Goal: Browse casually: Explore the website without a specific task or goal

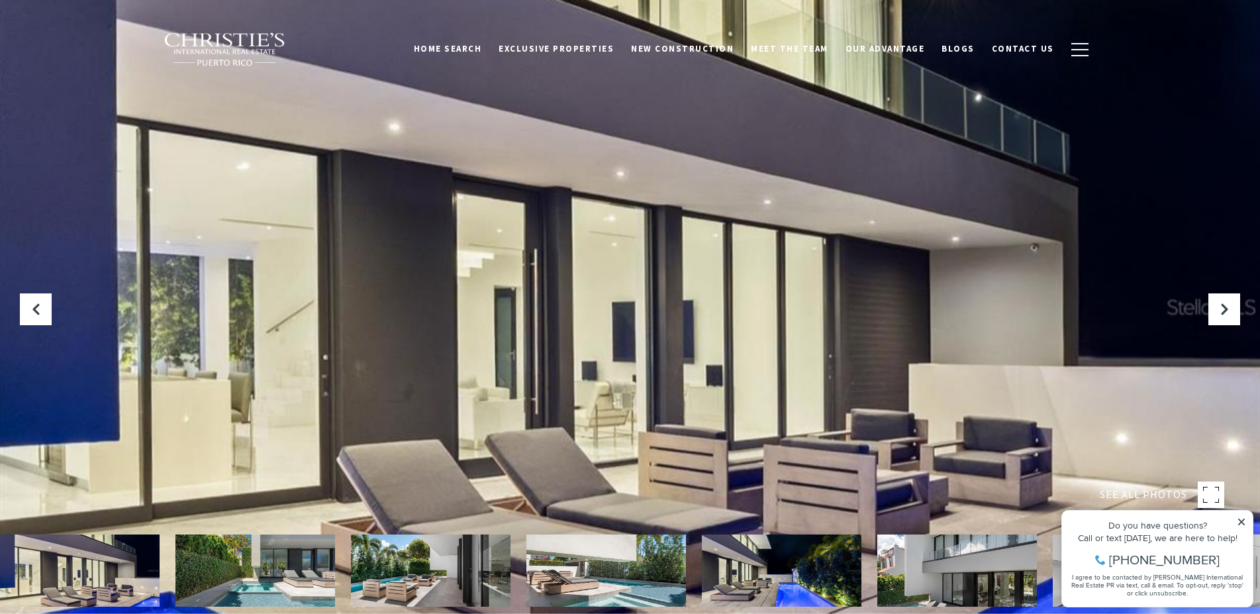
click at [1214, 310] on button at bounding box center [1224, 309] width 32 height 32
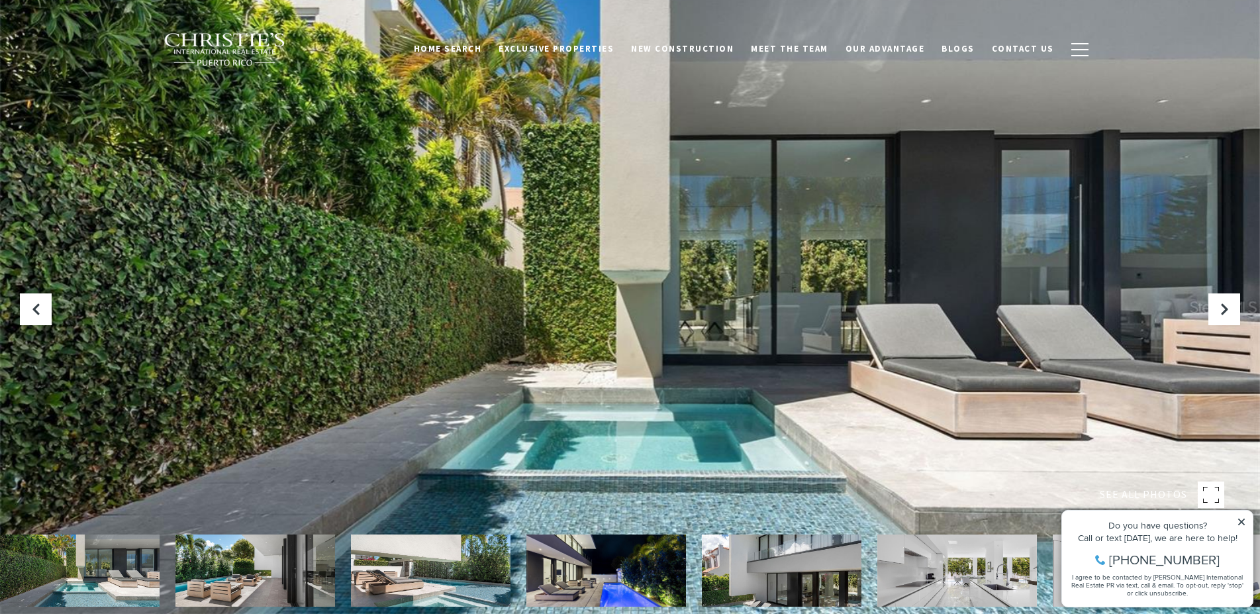
click at [1214, 310] on button at bounding box center [1224, 309] width 32 height 32
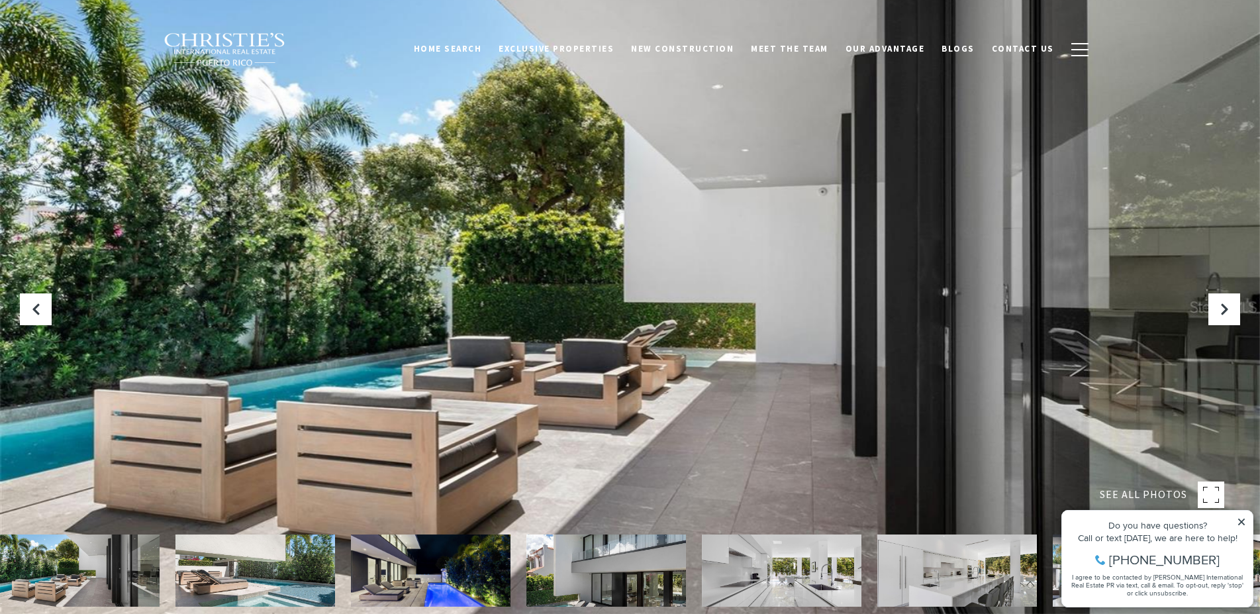
click at [1214, 310] on button "Next Slide" at bounding box center [1224, 309] width 32 height 32
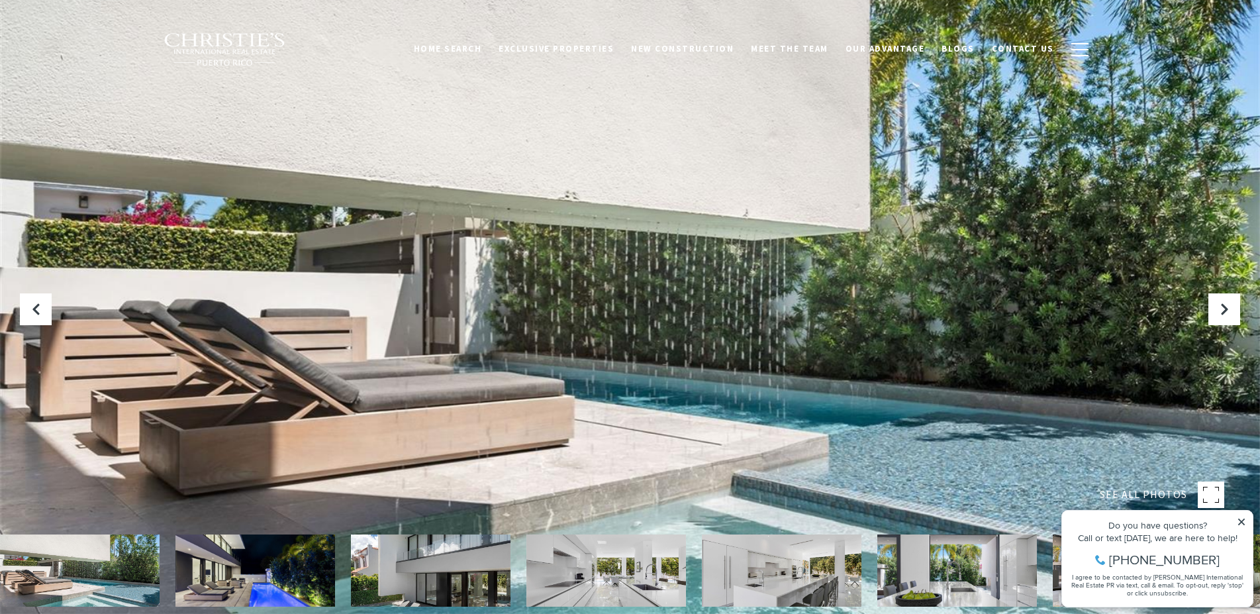
click at [1214, 310] on button "Next Slide" at bounding box center [1224, 309] width 32 height 32
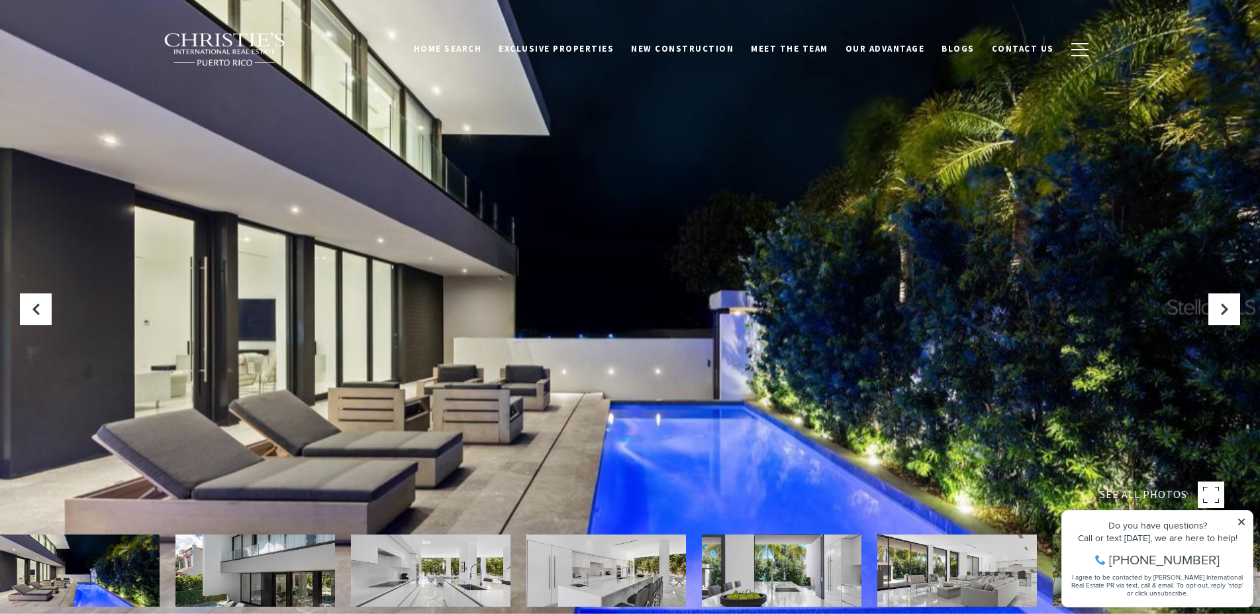
click at [1214, 310] on button "Next Slide" at bounding box center [1224, 309] width 32 height 32
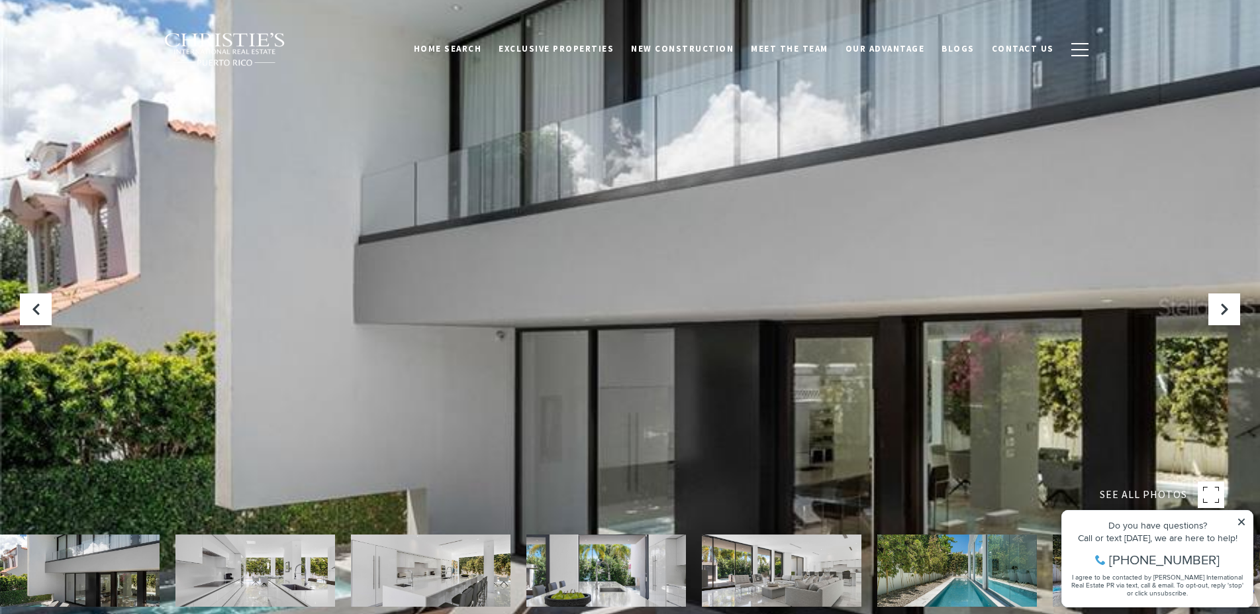
click at [1214, 310] on button "Next Slide" at bounding box center [1224, 309] width 32 height 32
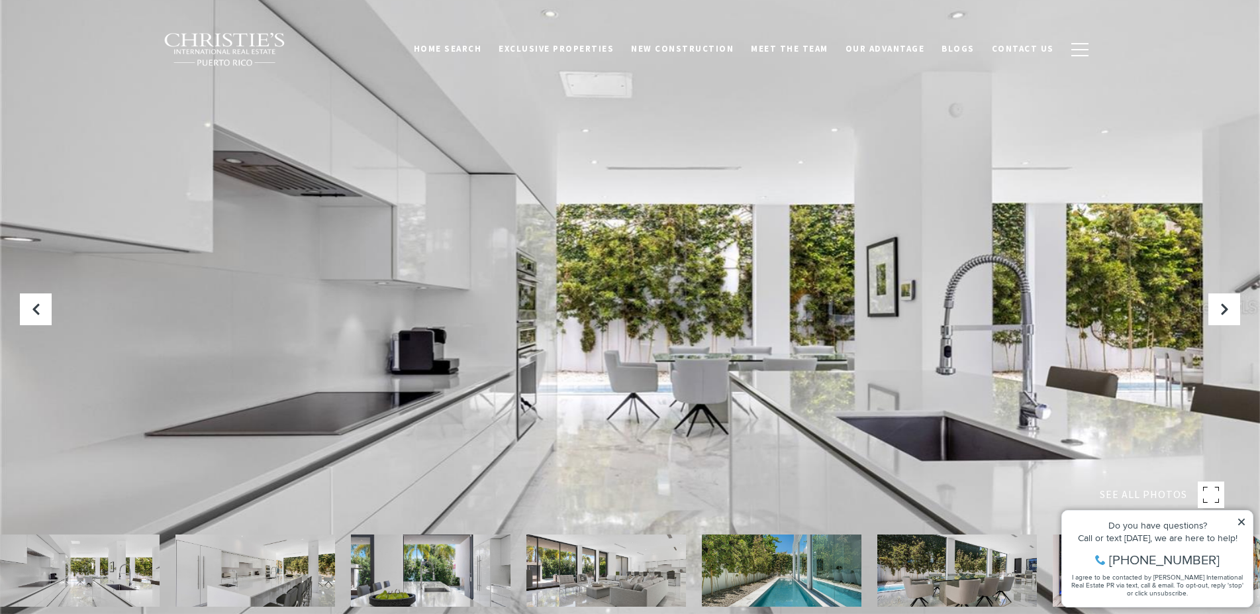
click at [1214, 310] on button "Next Slide" at bounding box center [1224, 309] width 32 height 32
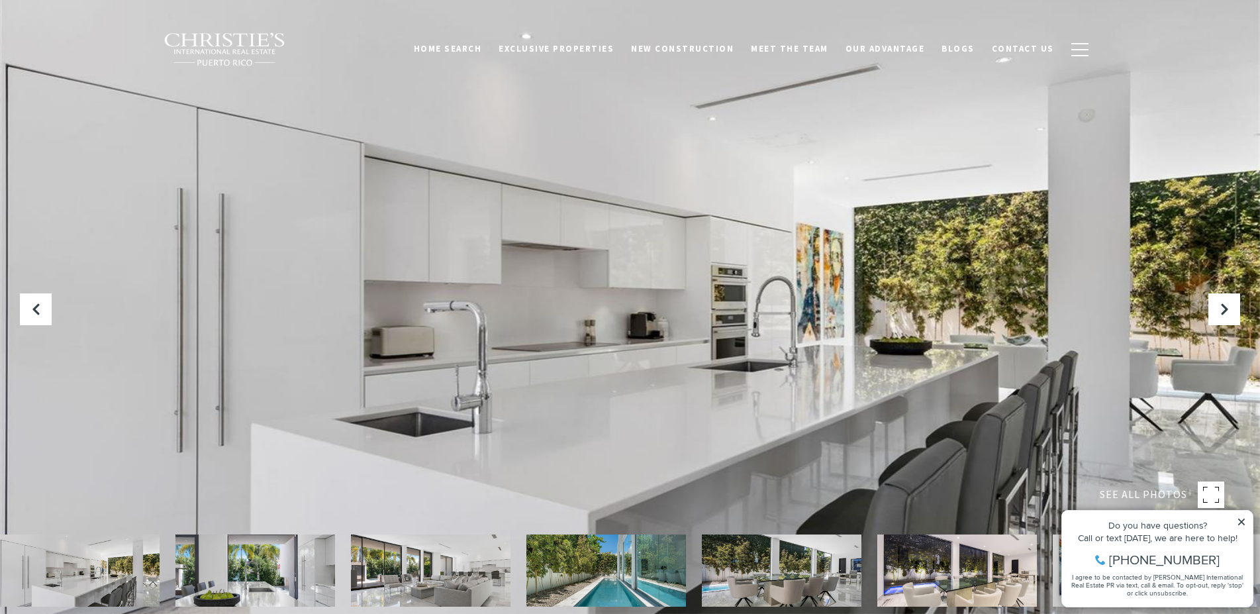
click at [1214, 310] on button "Next Slide" at bounding box center [1224, 309] width 32 height 32
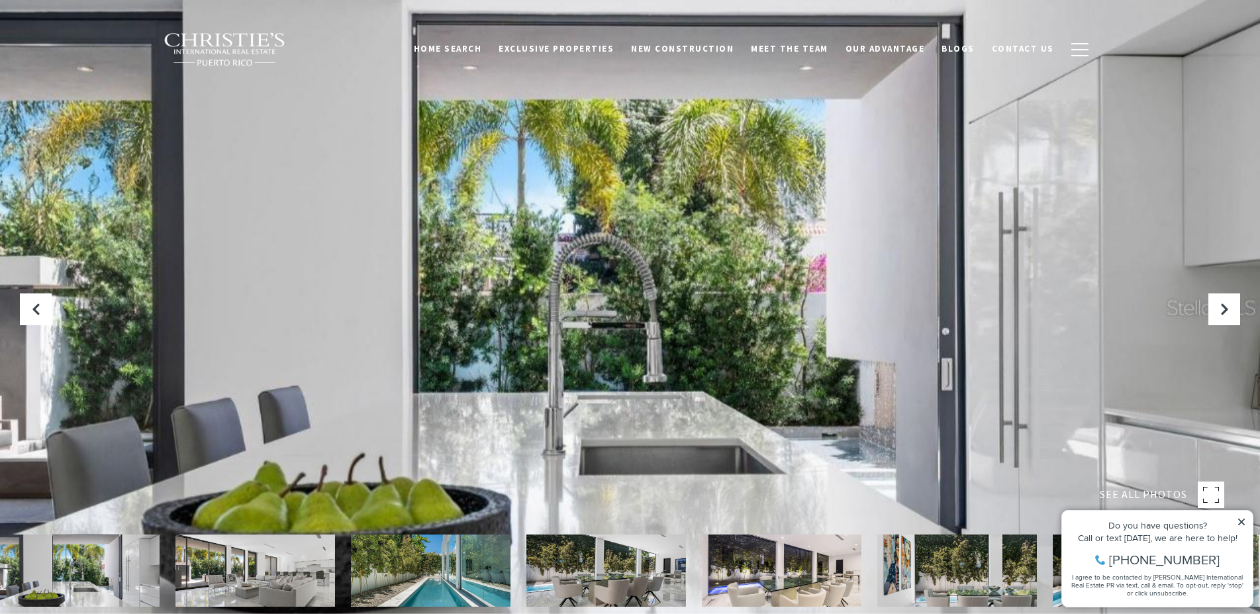
click at [1214, 310] on button "Next Slide" at bounding box center [1224, 309] width 32 height 32
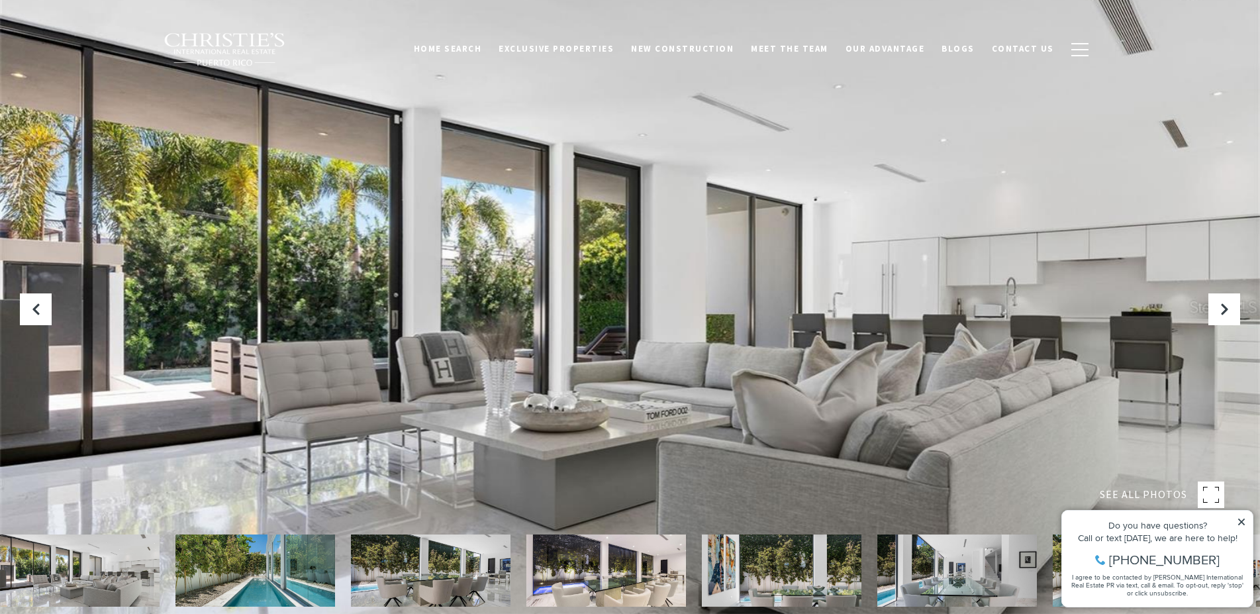
click at [1214, 310] on button "Next Slide" at bounding box center [1224, 309] width 32 height 32
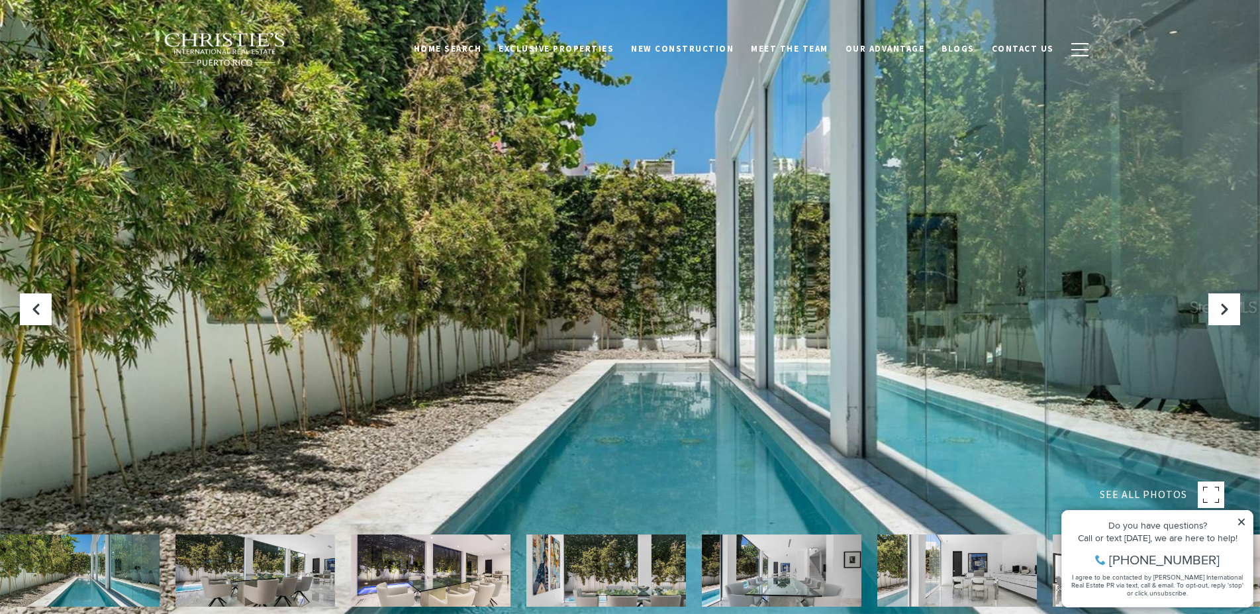
click at [1214, 310] on button "Next Slide" at bounding box center [1224, 309] width 32 height 32
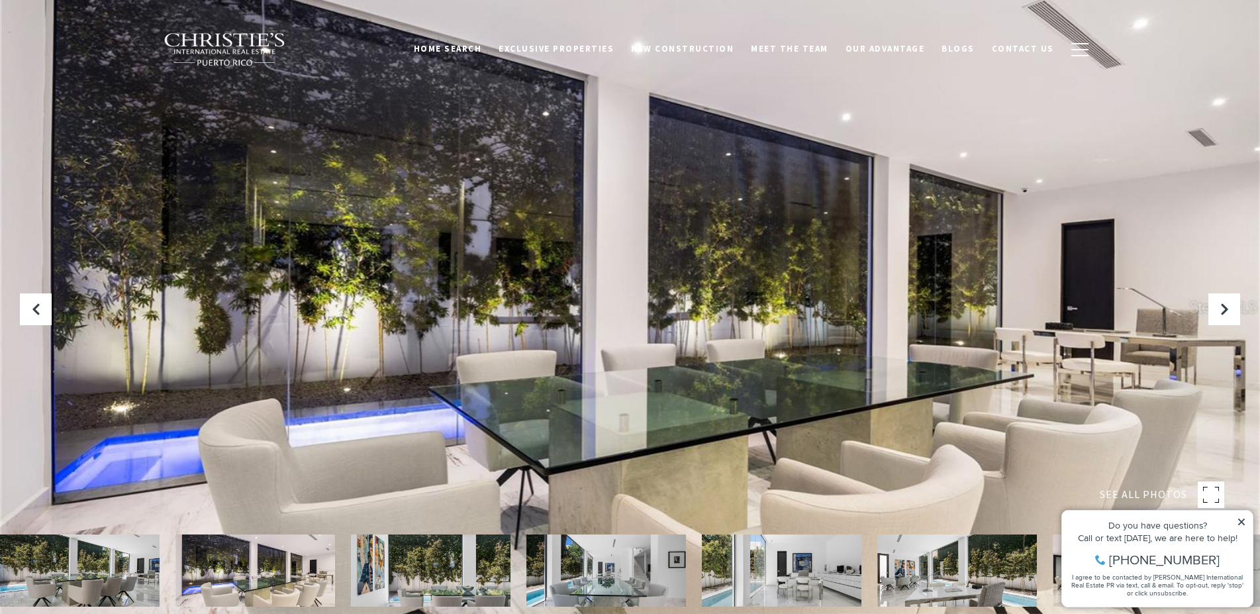
click at [1214, 310] on button "Next Slide" at bounding box center [1224, 309] width 32 height 32
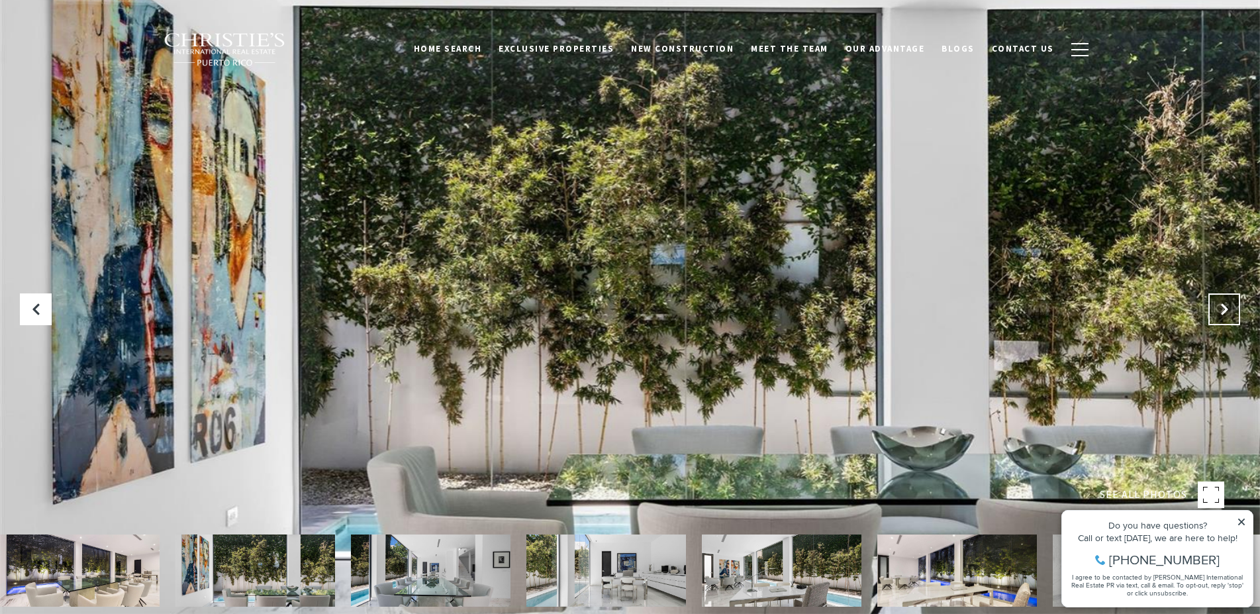
click at [1221, 312] on icon "Next Slide" at bounding box center [1223, 309] width 13 height 13
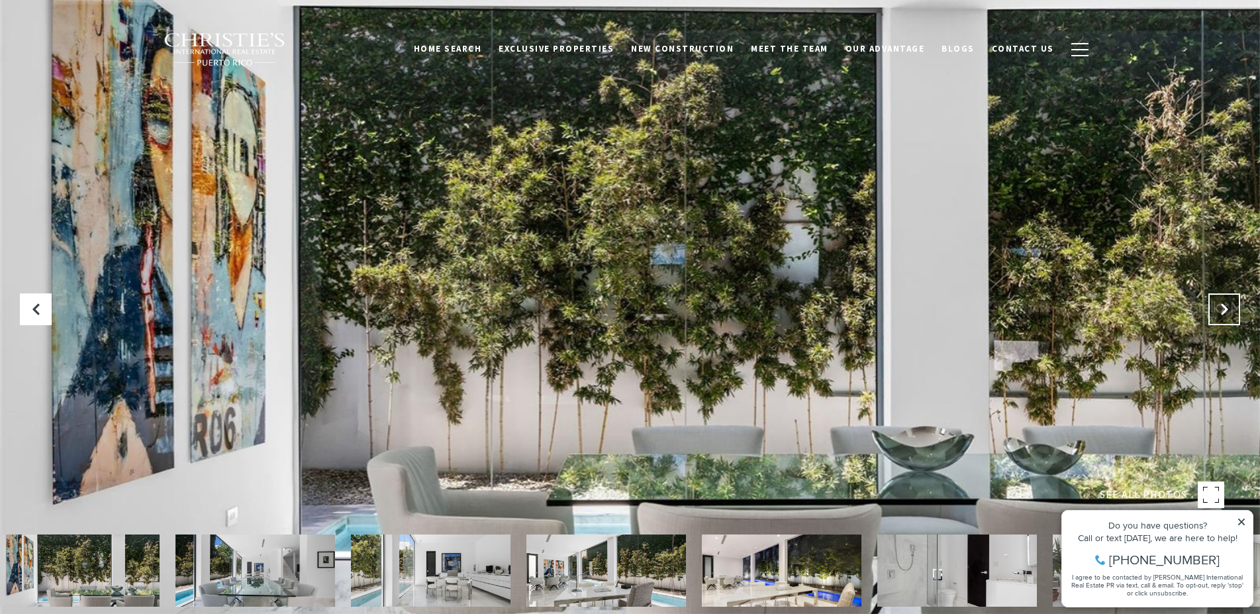
click at [1221, 312] on icon "Next Slide" at bounding box center [1223, 309] width 13 height 13
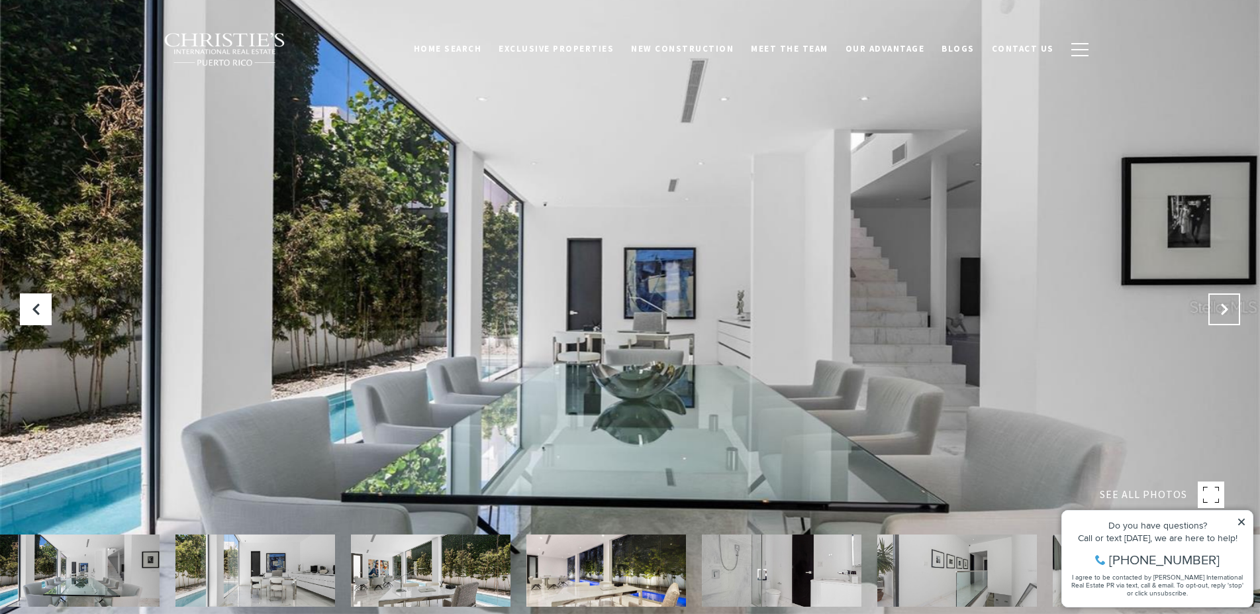
click at [1221, 312] on icon "Next Slide" at bounding box center [1223, 309] width 13 height 13
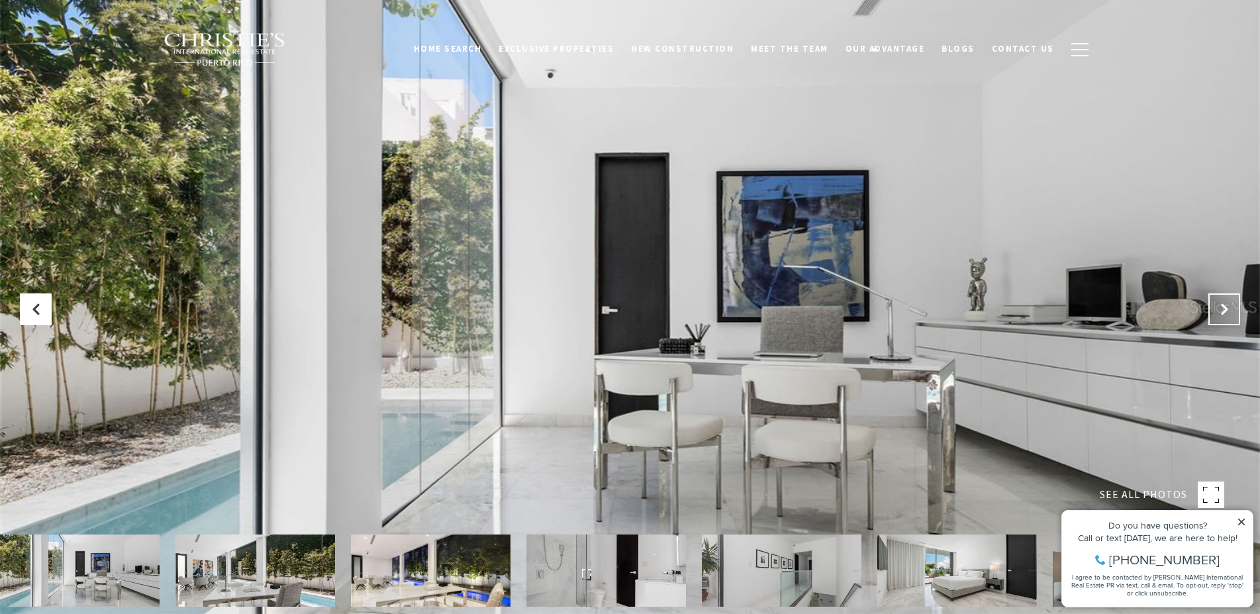
click at [1221, 312] on icon "Next Slide" at bounding box center [1223, 309] width 13 height 13
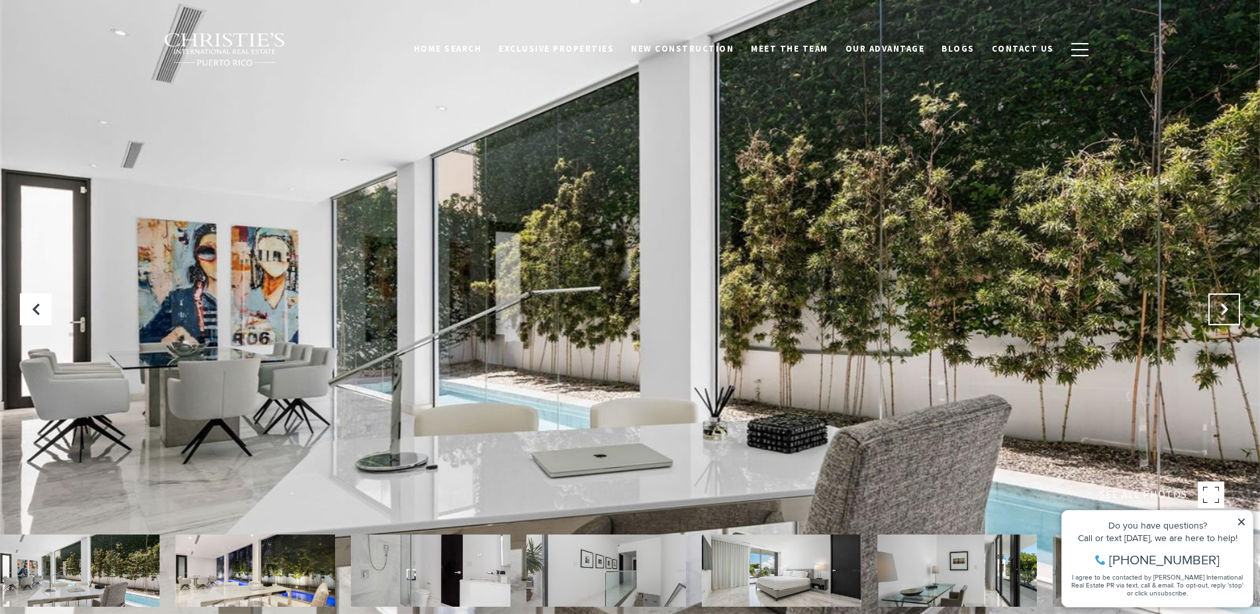
click at [1221, 312] on icon "Next Slide" at bounding box center [1223, 309] width 13 height 13
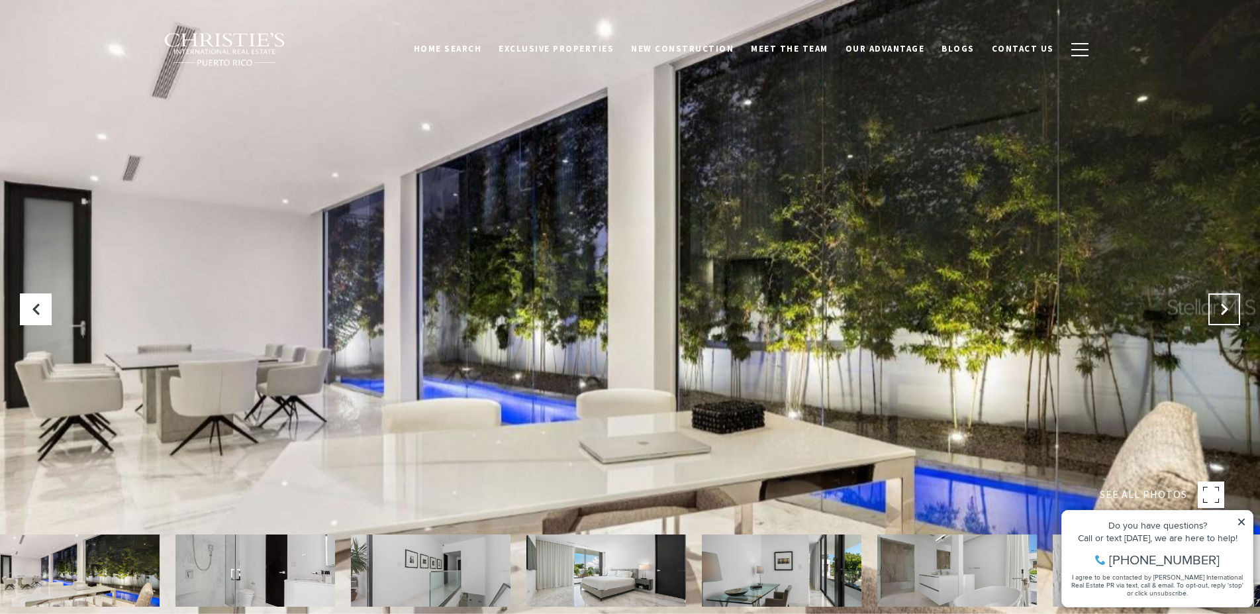
click at [1221, 312] on icon "Next Slide" at bounding box center [1223, 309] width 13 height 13
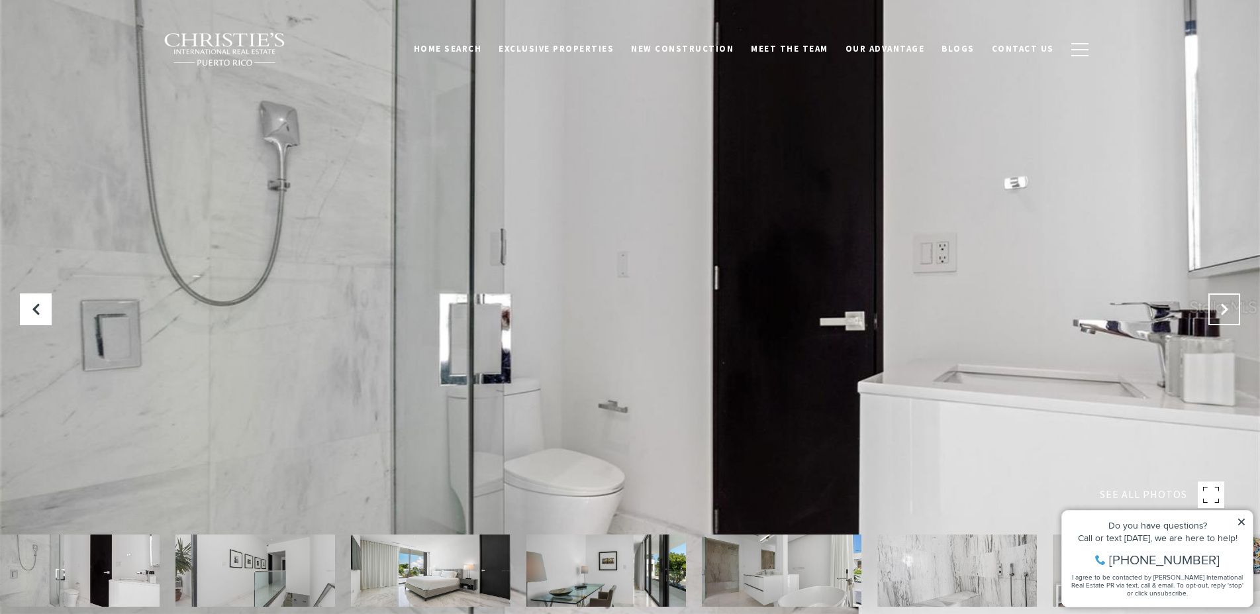
click at [1221, 312] on icon "Next Slide" at bounding box center [1223, 309] width 13 height 13
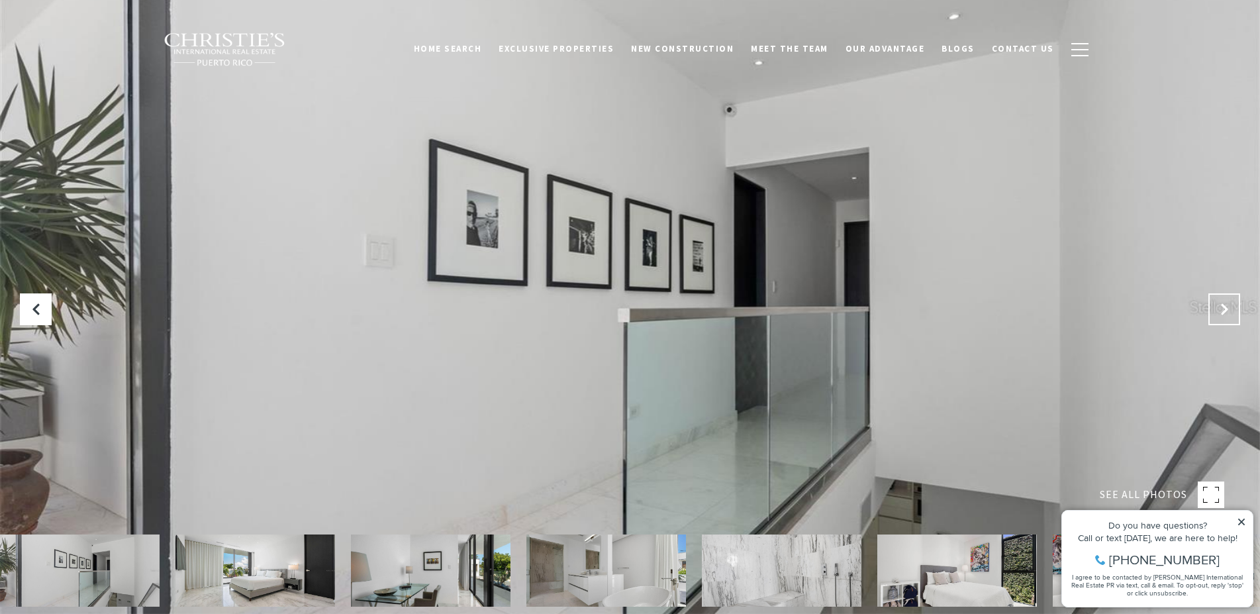
click at [1221, 312] on icon "Next Slide" at bounding box center [1223, 309] width 13 height 13
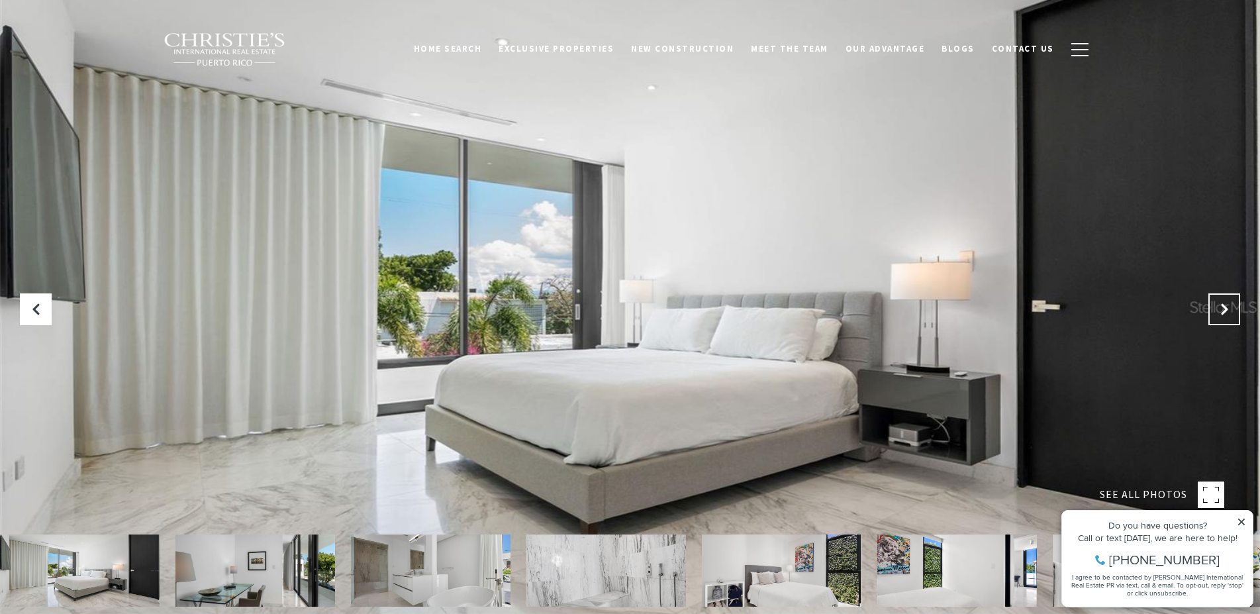
click at [1221, 312] on icon "Next Slide" at bounding box center [1223, 309] width 13 height 13
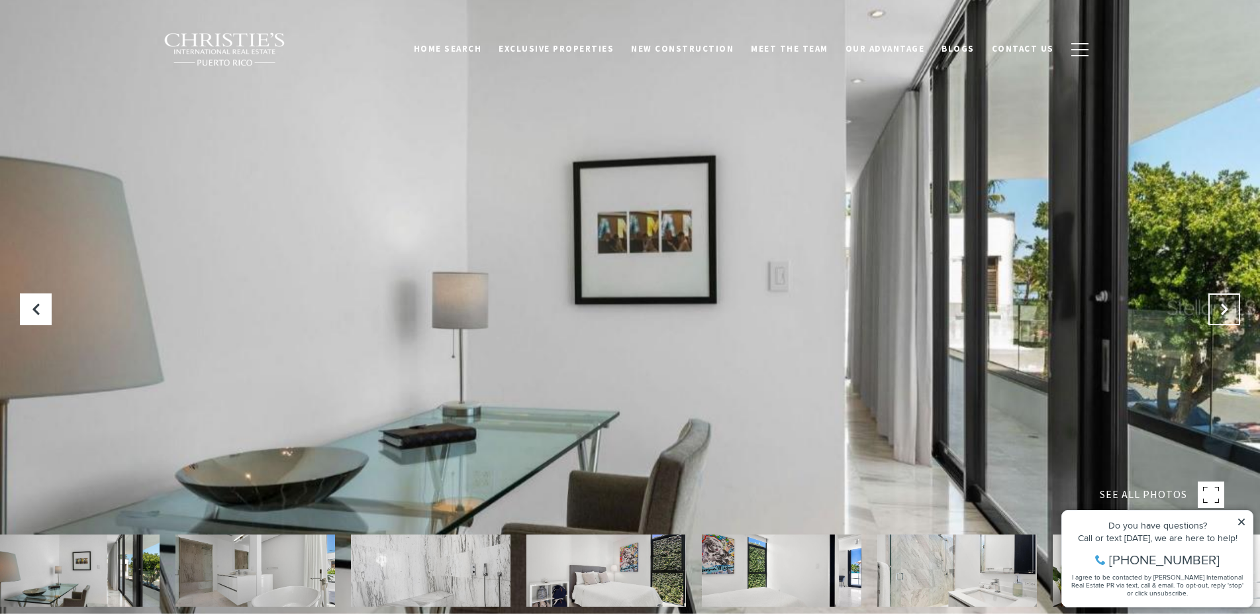
click at [1221, 312] on icon "Next Slide" at bounding box center [1223, 309] width 13 height 13
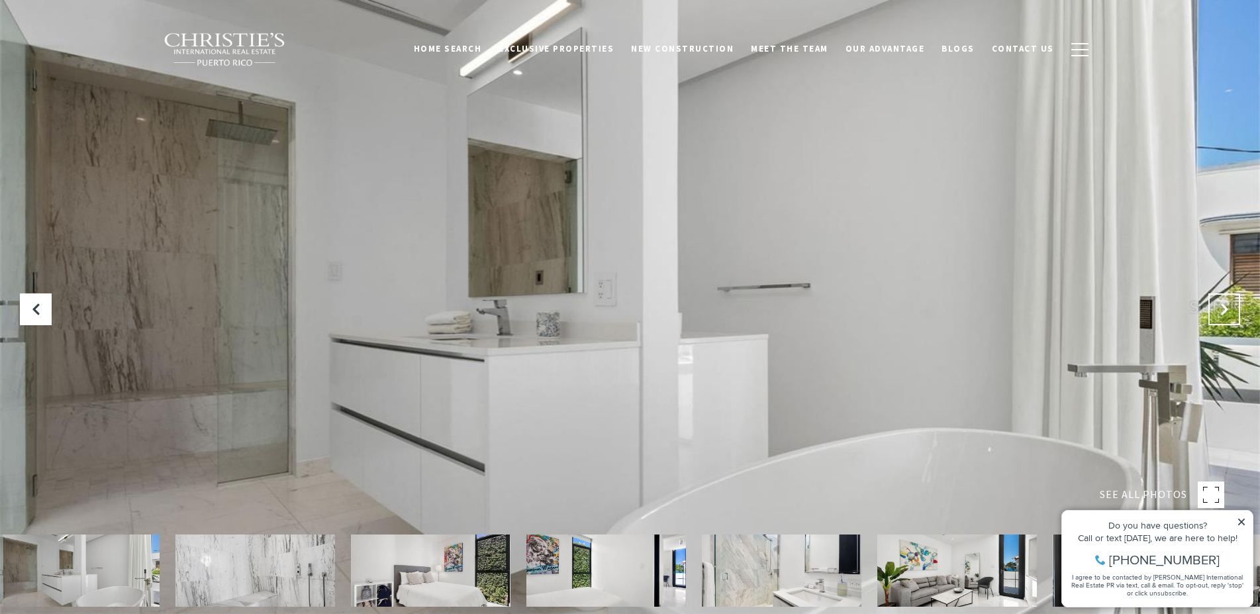
click at [1221, 312] on icon "Next Slide" at bounding box center [1223, 309] width 13 height 13
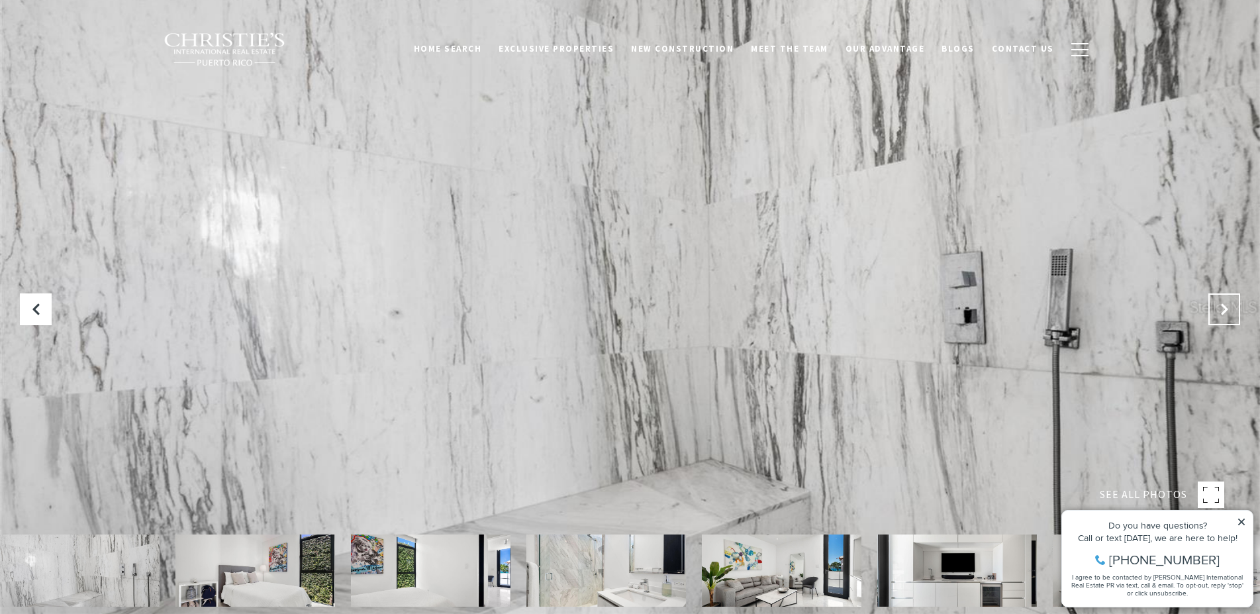
click at [1221, 312] on icon "Next Slide" at bounding box center [1223, 309] width 13 height 13
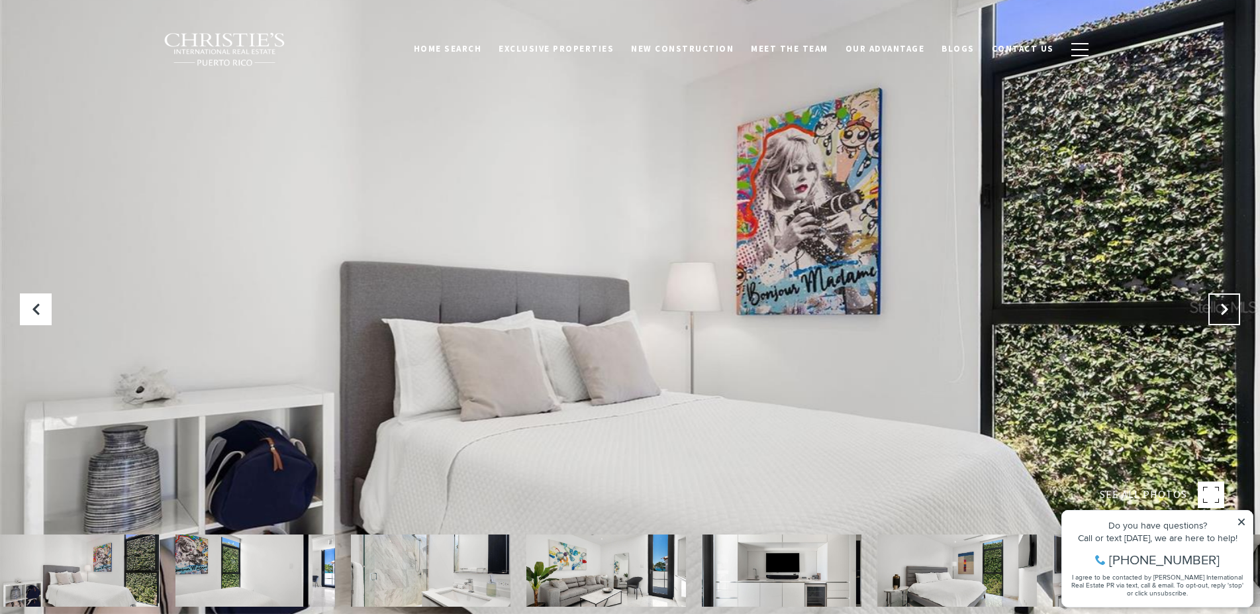
click at [1221, 312] on icon "Next Slide" at bounding box center [1223, 309] width 13 height 13
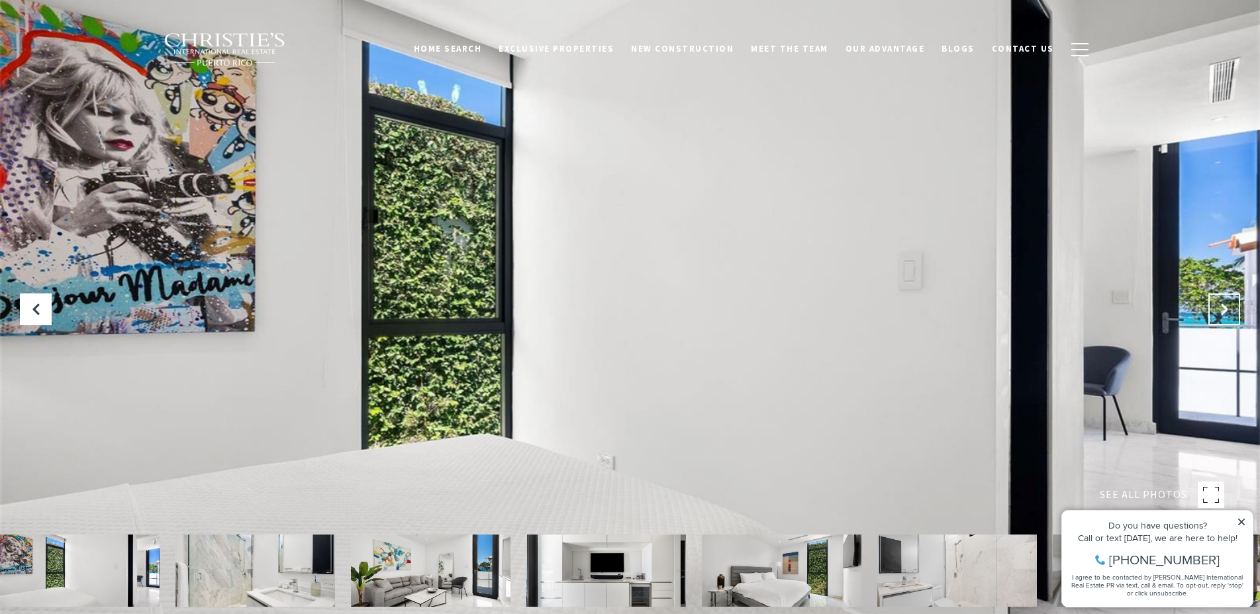
click at [1221, 312] on icon "Next Slide" at bounding box center [1223, 309] width 13 height 13
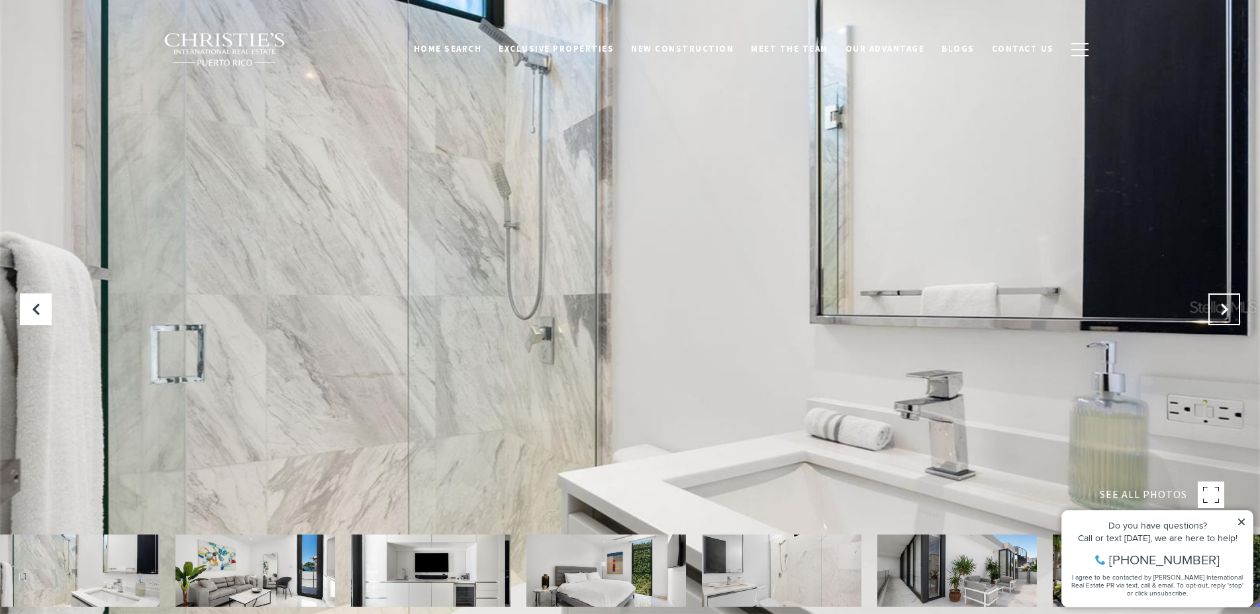
click at [1221, 312] on icon "Next Slide" at bounding box center [1223, 309] width 13 height 13
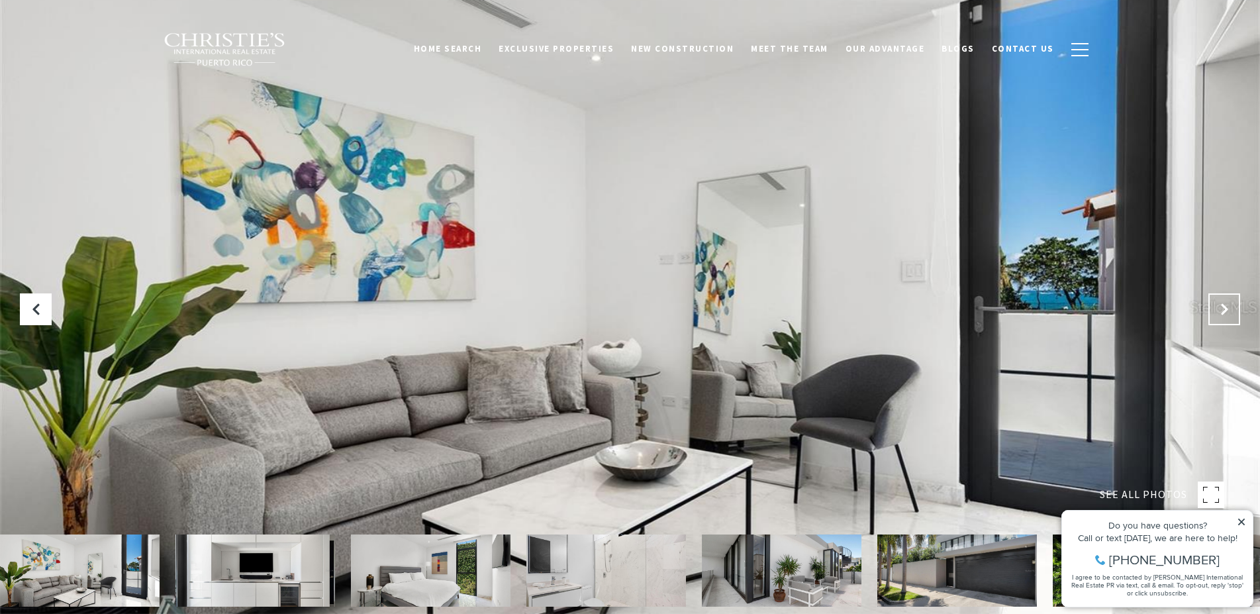
click at [1221, 312] on icon "Next Slide" at bounding box center [1223, 309] width 13 height 13
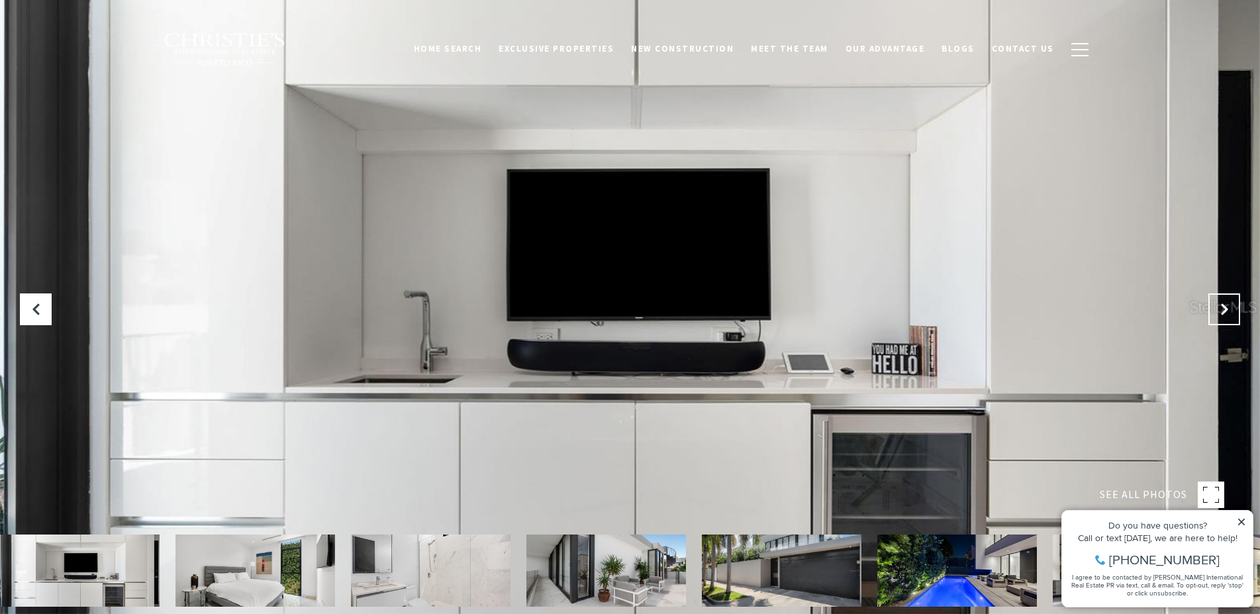
click at [1221, 312] on icon "Next Slide" at bounding box center [1223, 309] width 13 height 13
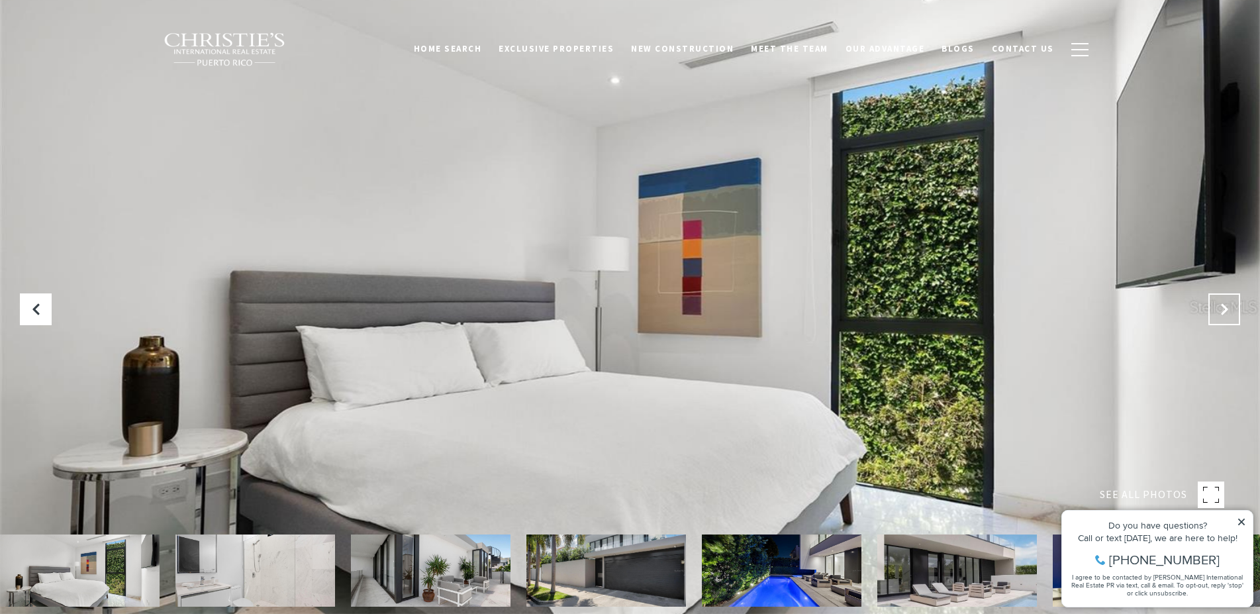
click at [1221, 312] on icon "Next Slide" at bounding box center [1223, 309] width 13 height 13
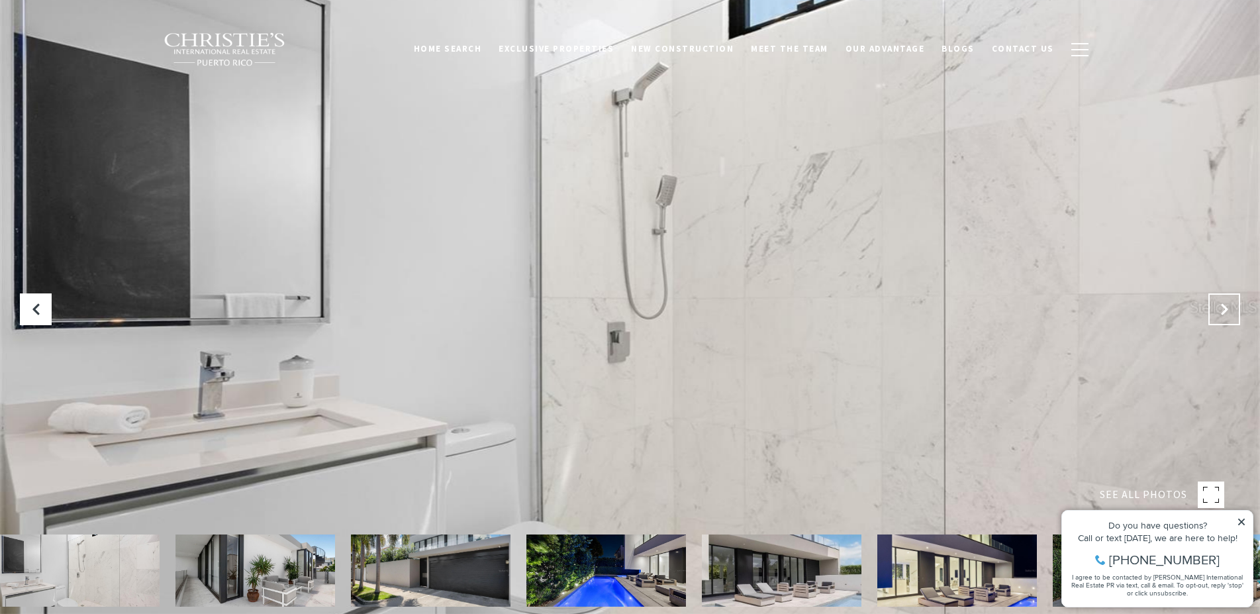
click at [1221, 312] on icon "Next Slide" at bounding box center [1223, 309] width 13 height 13
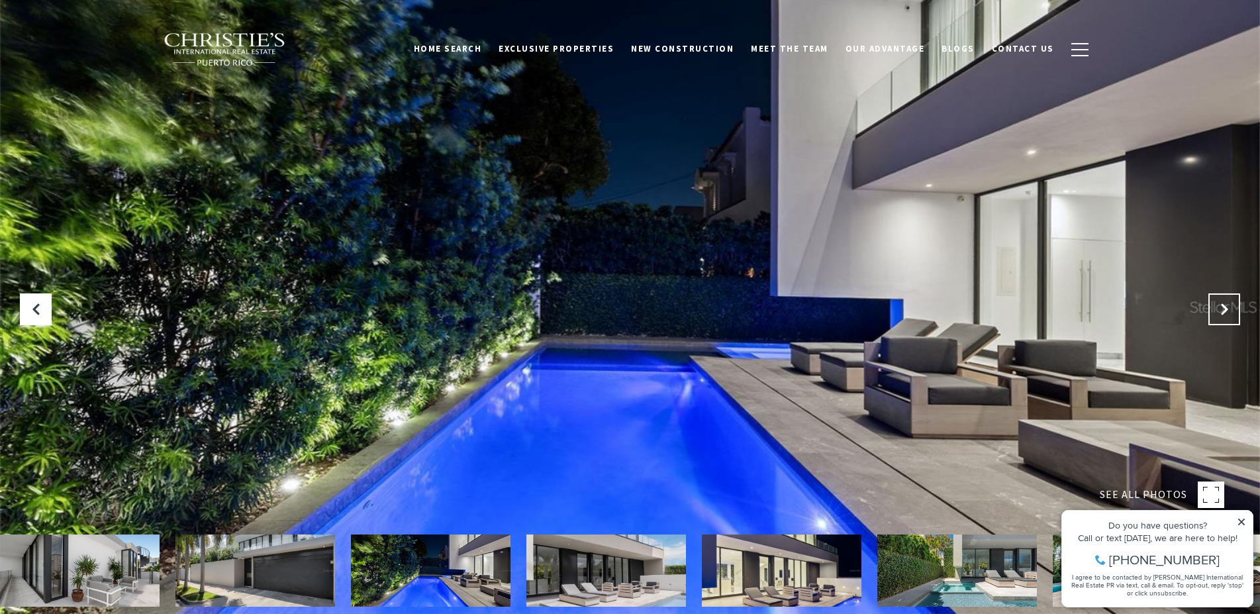
click at [1221, 312] on icon "Next Slide" at bounding box center [1223, 309] width 13 height 13
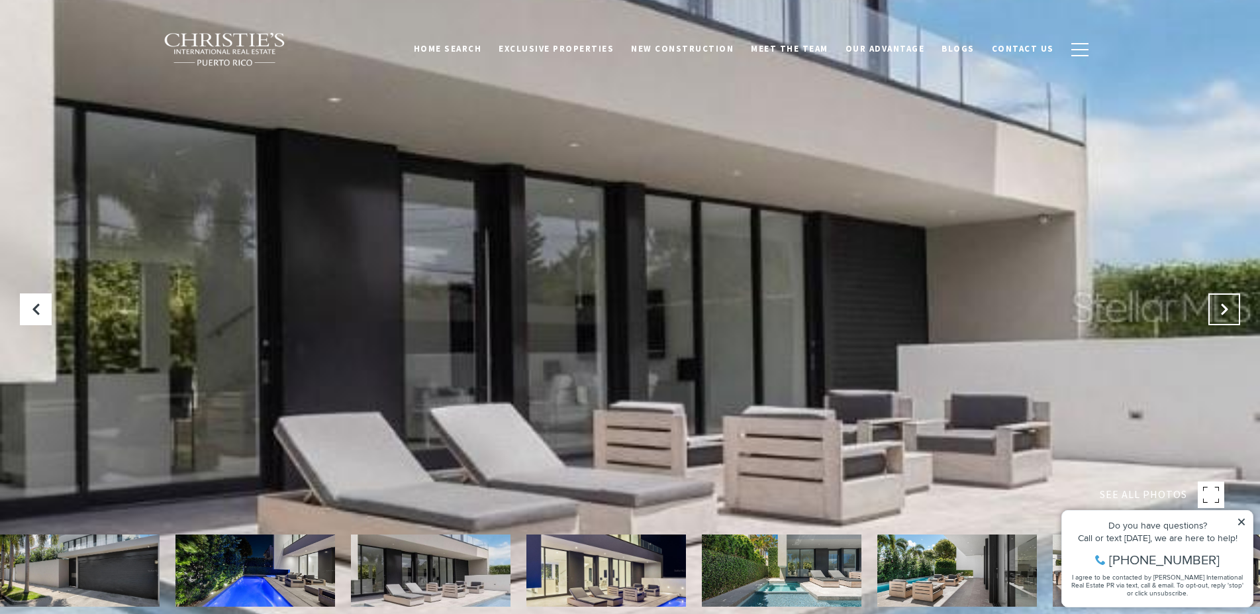
click at [1221, 312] on icon "Next Slide" at bounding box center [1223, 309] width 13 height 13
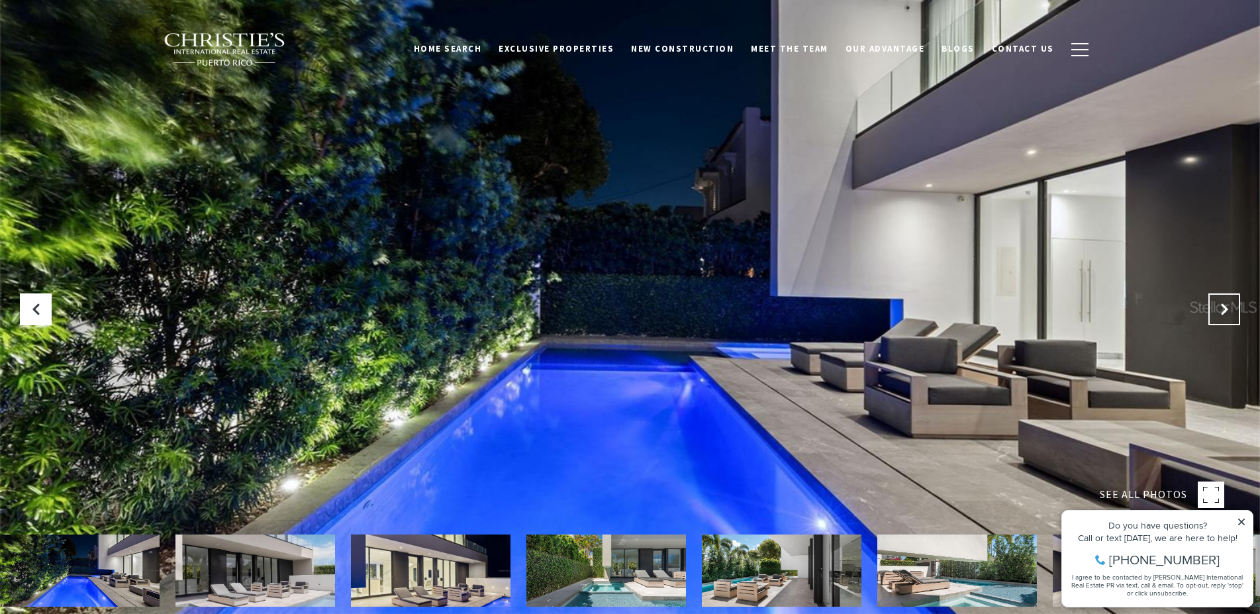
click at [1221, 312] on icon "Next Slide" at bounding box center [1223, 309] width 13 height 13
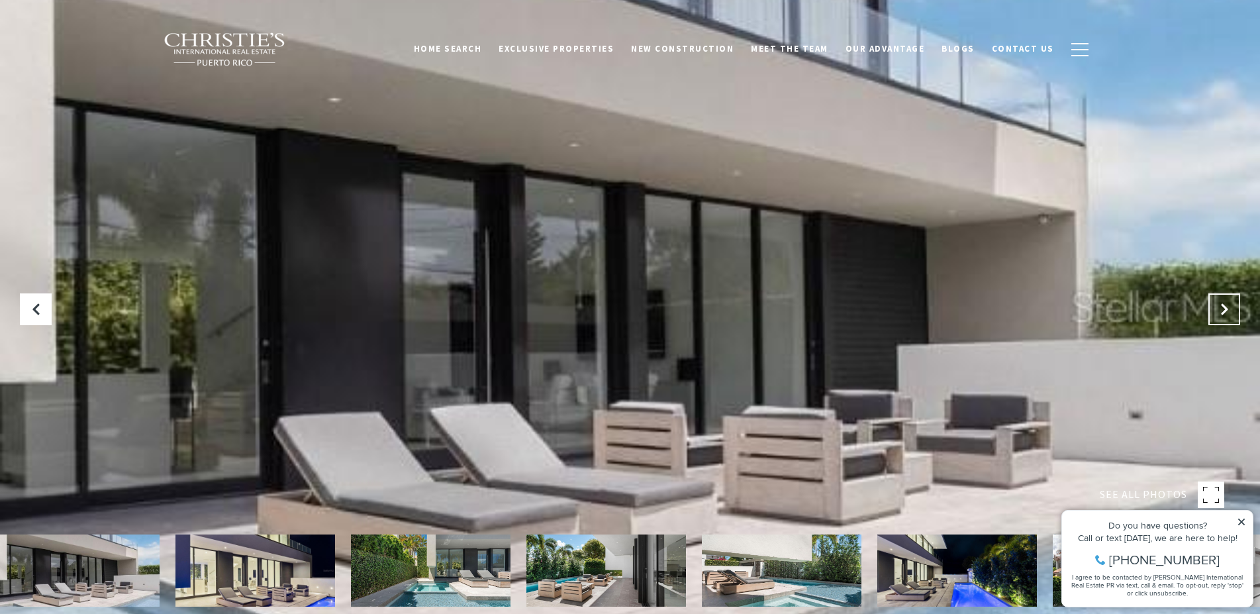
click at [1221, 312] on icon "Next Slide" at bounding box center [1223, 309] width 13 height 13
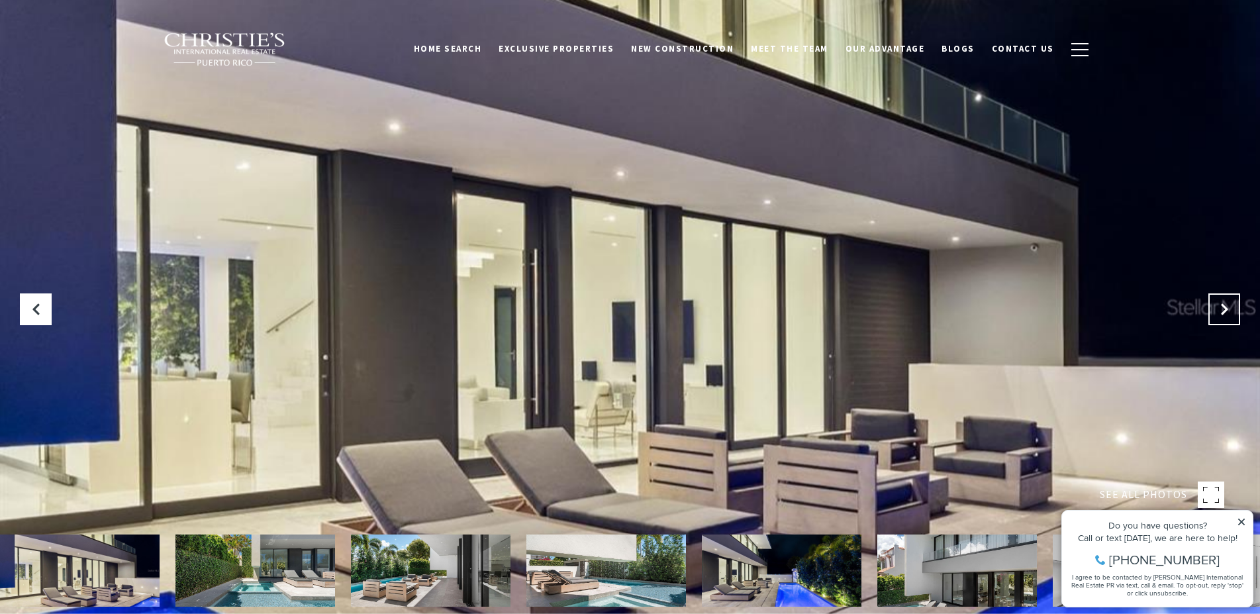
click at [1221, 312] on icon "Next Slide" at bounding box center [1223, 309] width 13 height 13
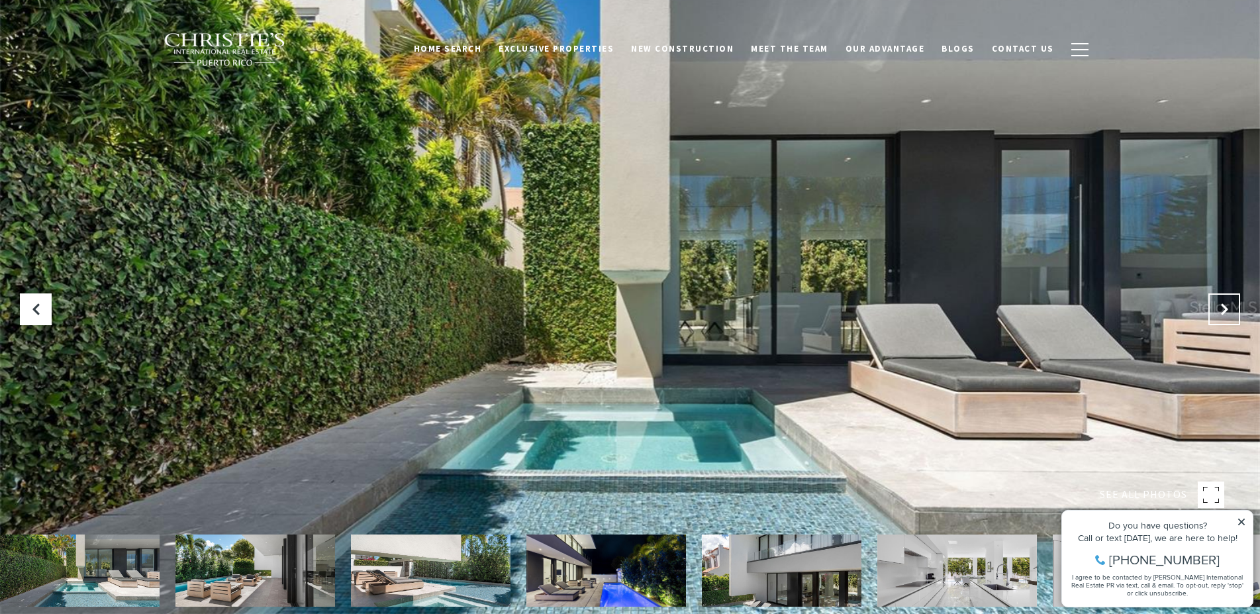
click at [1221, 312] on icon "Next Slide" at bounding box center [1223, 309] width 13 height 13
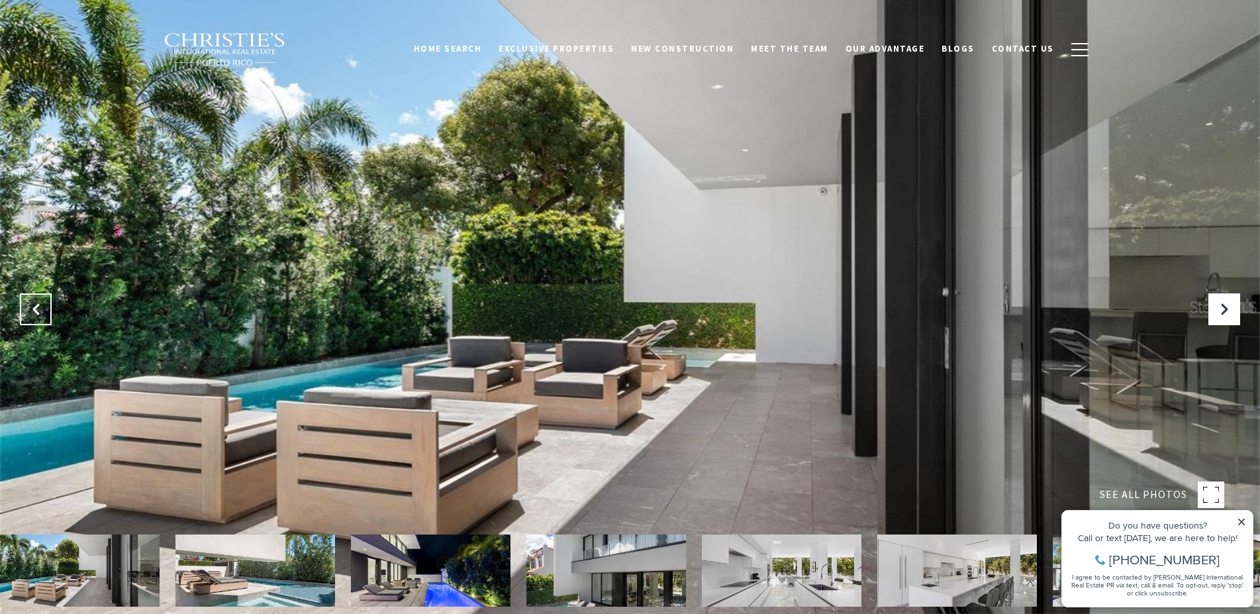
click at [46, 303] on button "Previous Slide" at bounding box center [36, 309] width 32 height 32
